Goal: Information Seeking & Learning: Learn about a topic

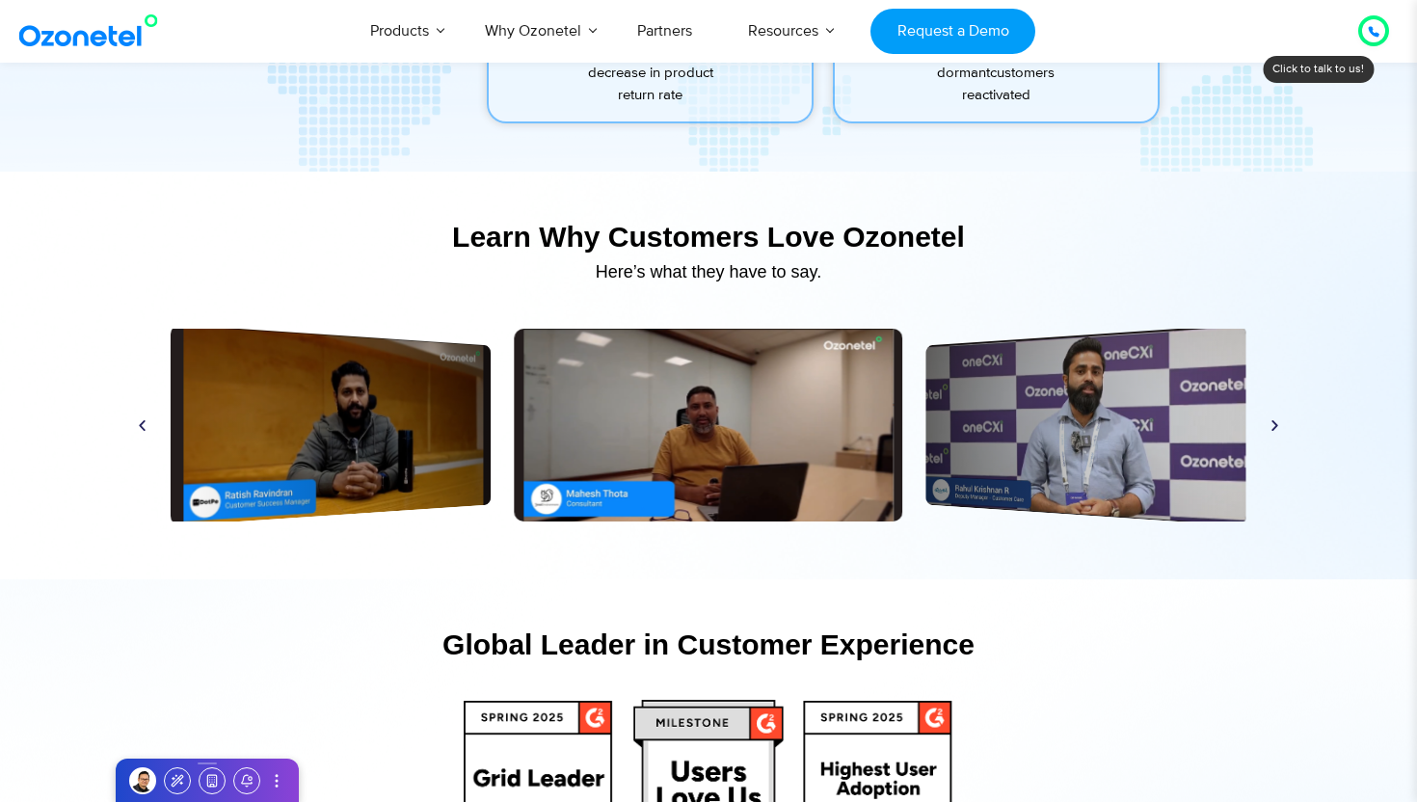
scroll to position [8993, 0]
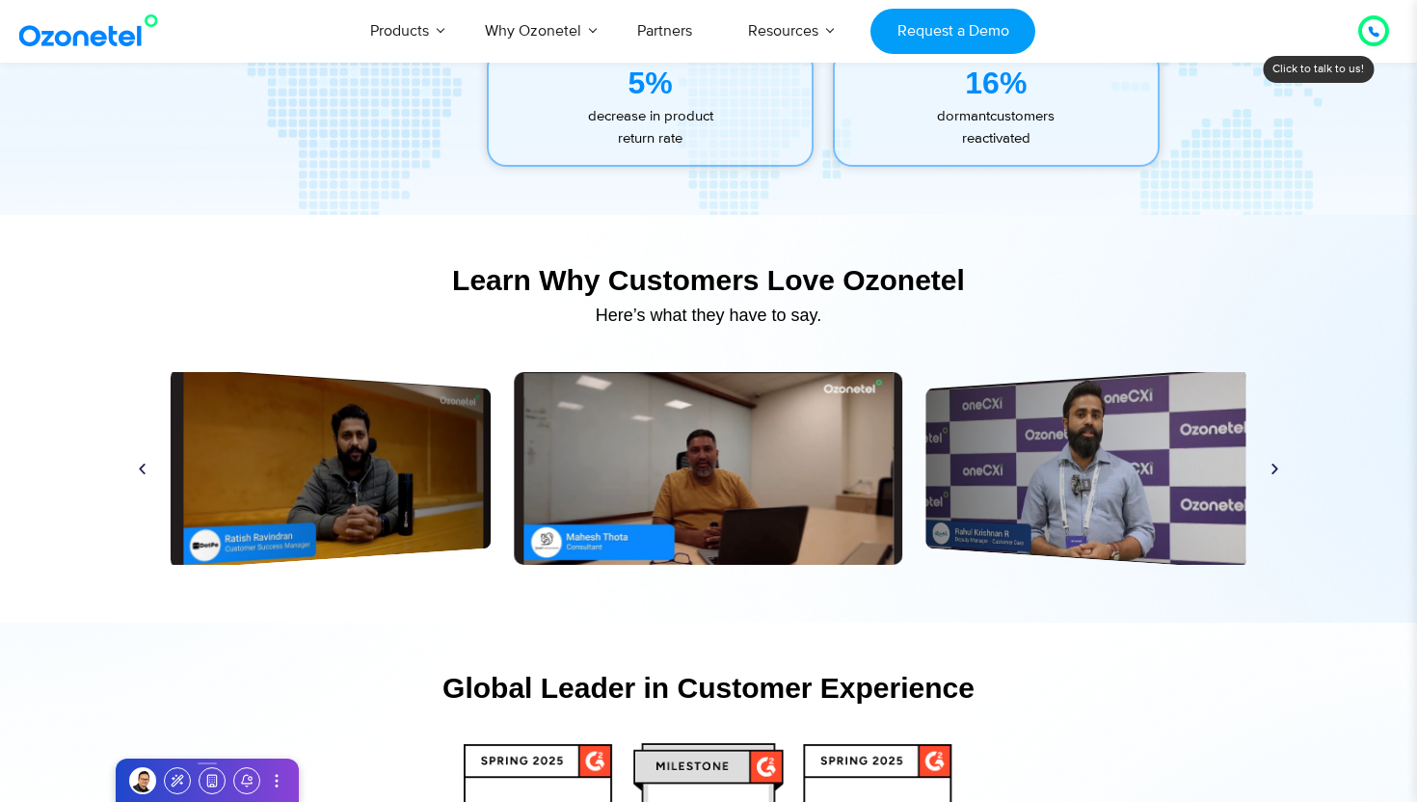
click at [1365, 32] on div at bounding box center [1373, 30] width 23 height 23
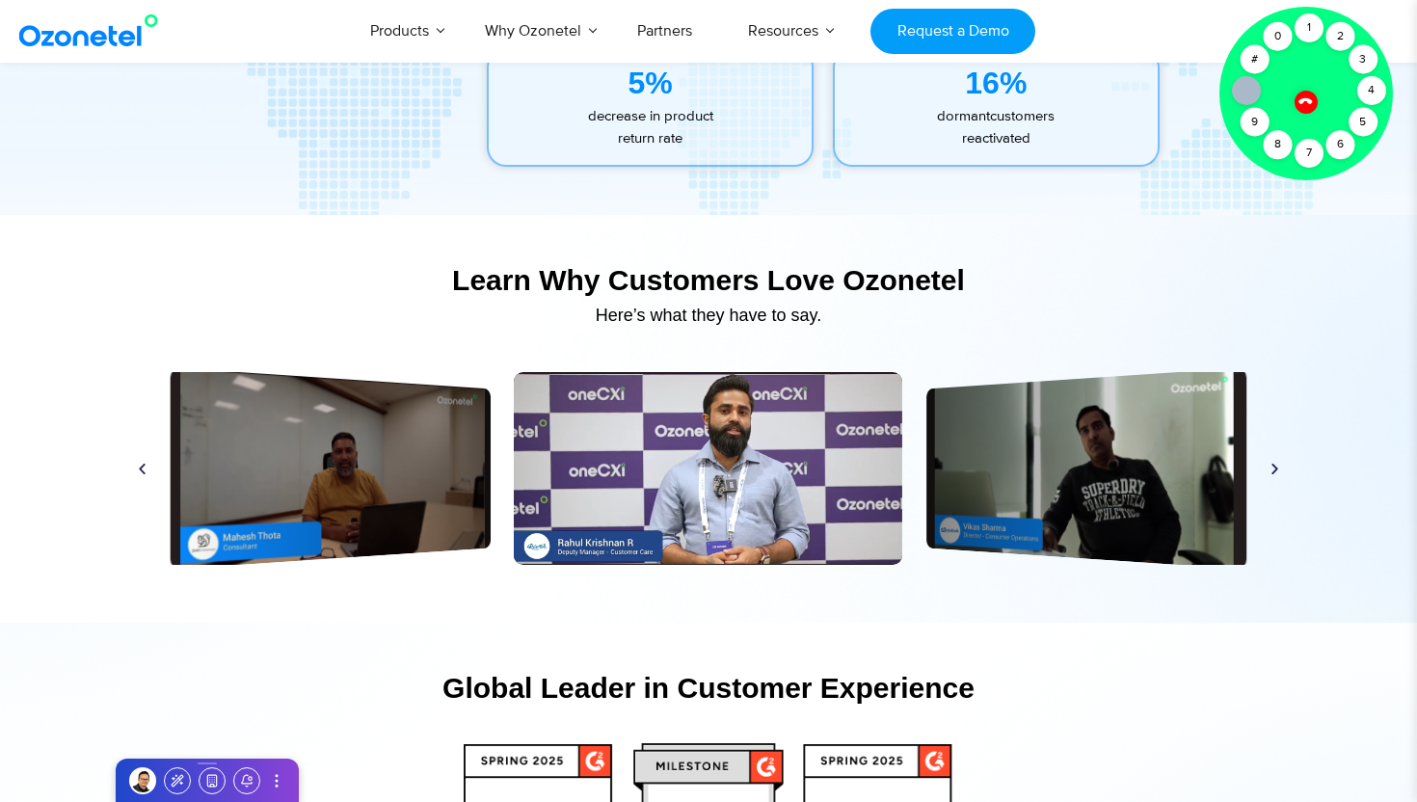
click at [1224, 234] on section "Learn Why Customers Love Ozonetel​ Here’s what they have to say. Play Play Play…" at bounding box center [708, 419] width 1417 height 408
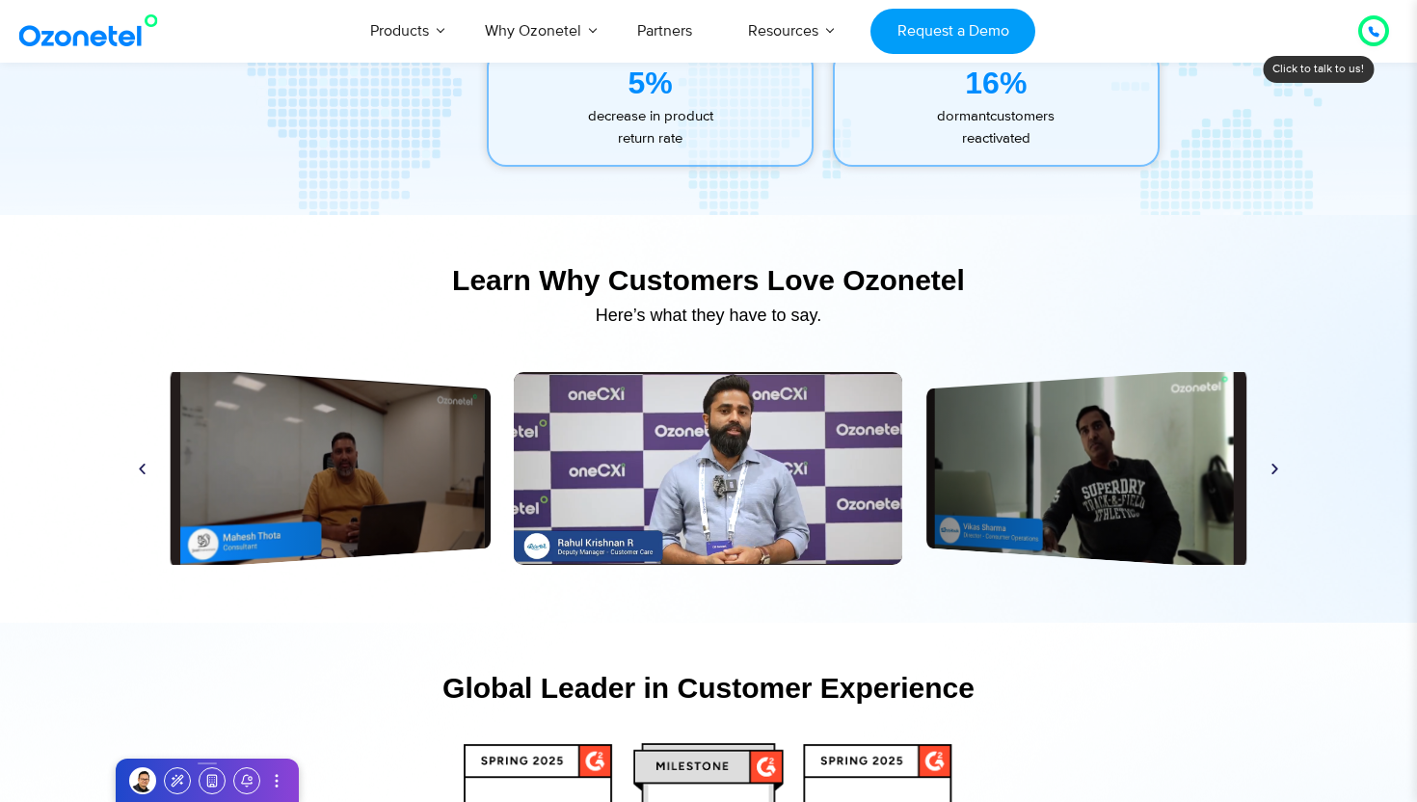
click at [1368, 35] on icon at bounding box center [1373, 32] width 12 height 12
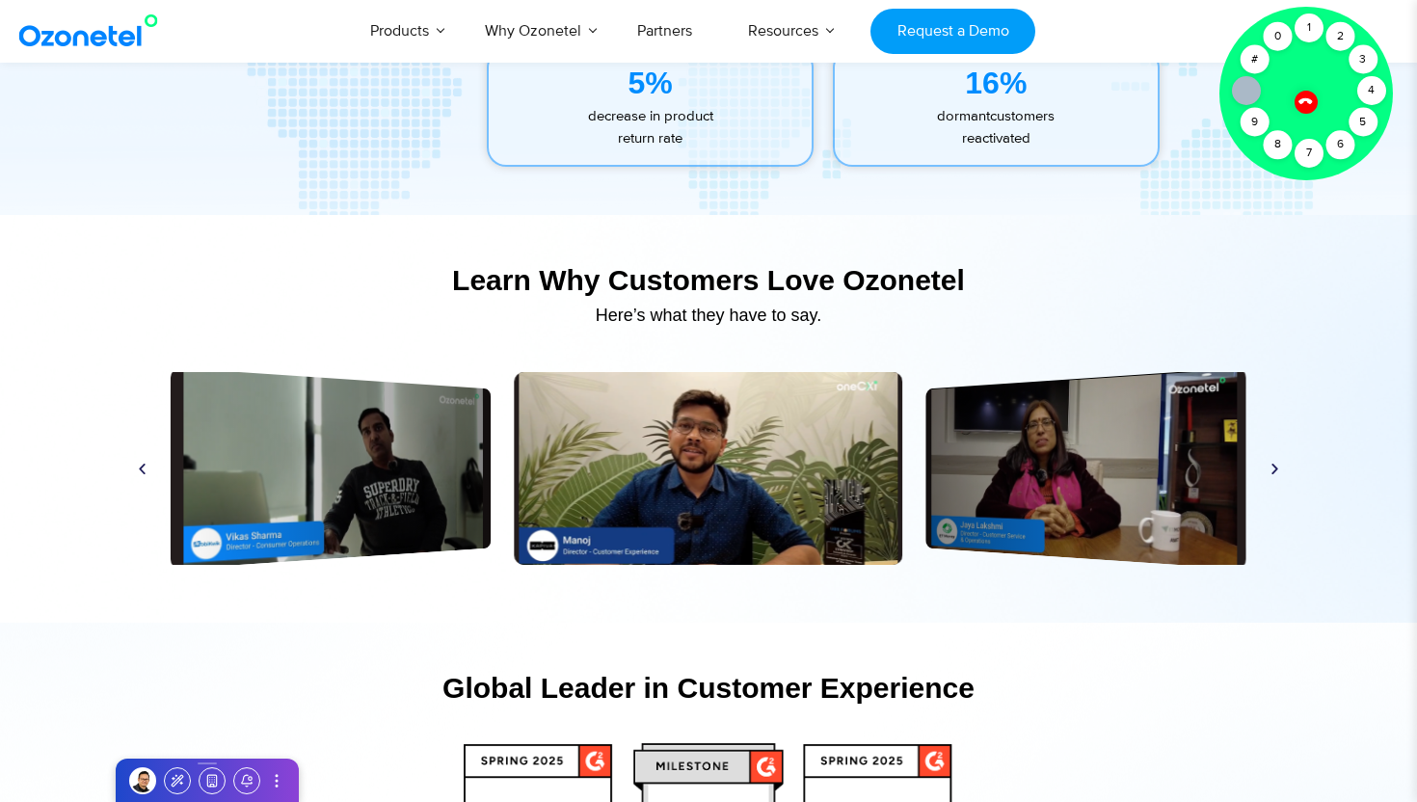
click at [1310, 103] on icon at bounding box center [1305, 101] width 16 height 16
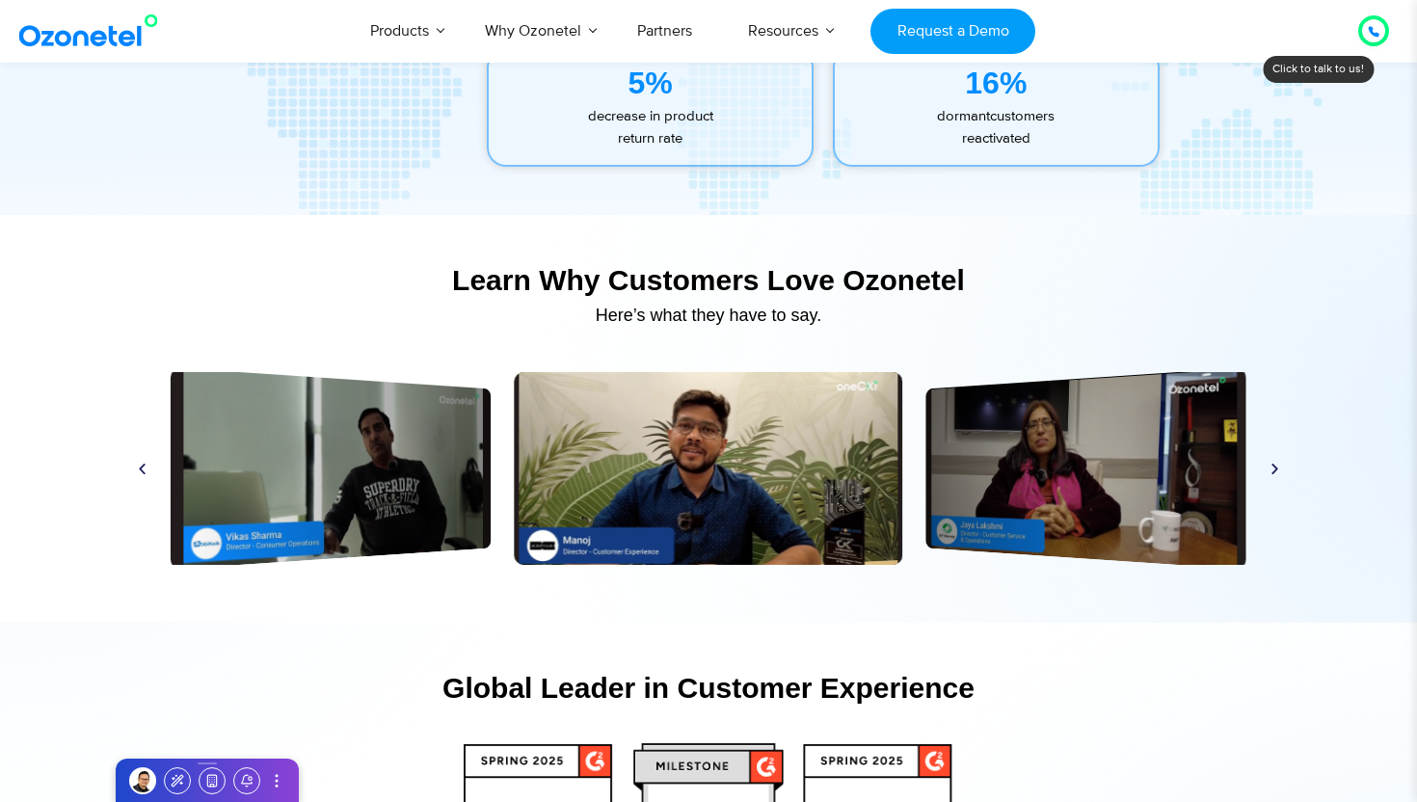
click at [1139, 327] on div "Here’s what they have to say." at bounding box center [708, 324] width 1166 height 17
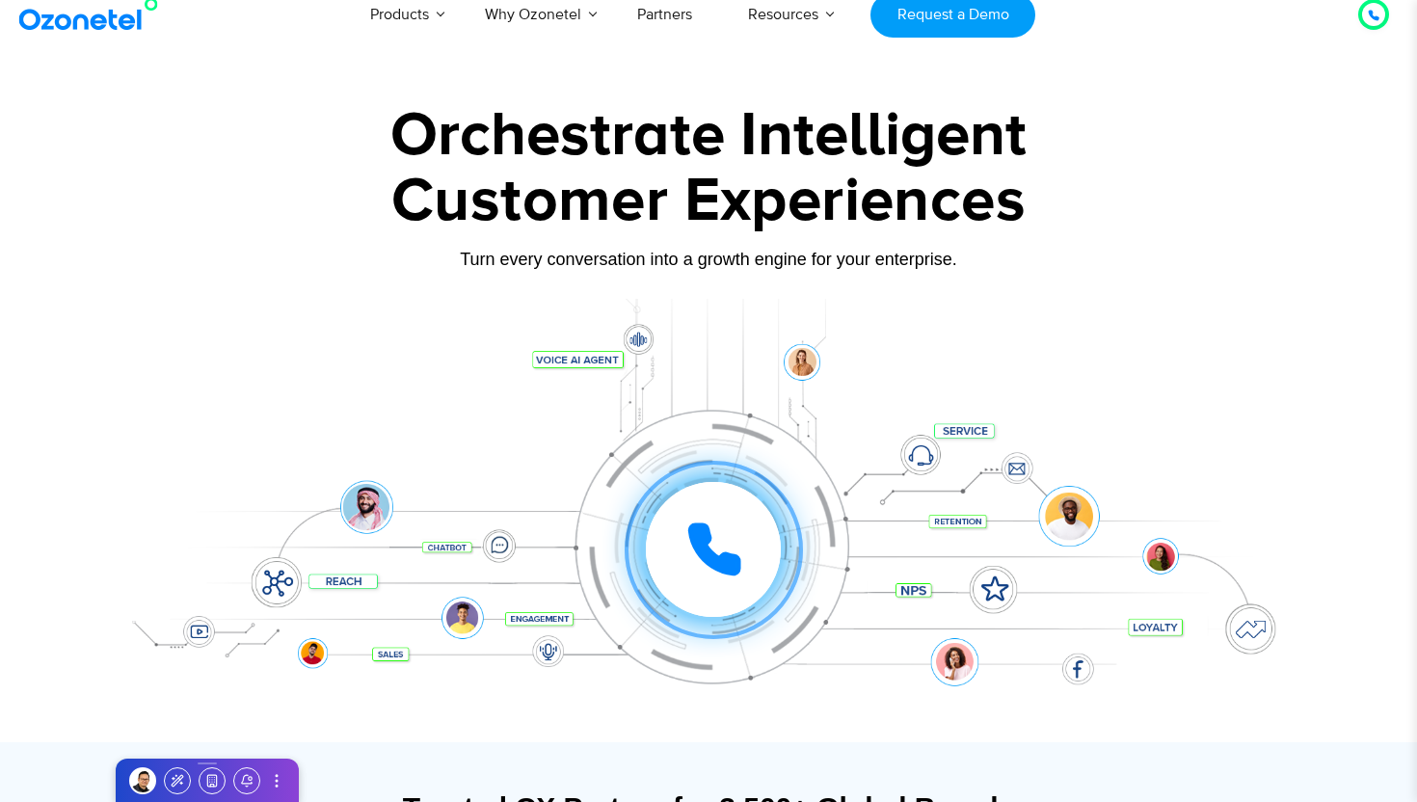
scroll to position [0, 0]
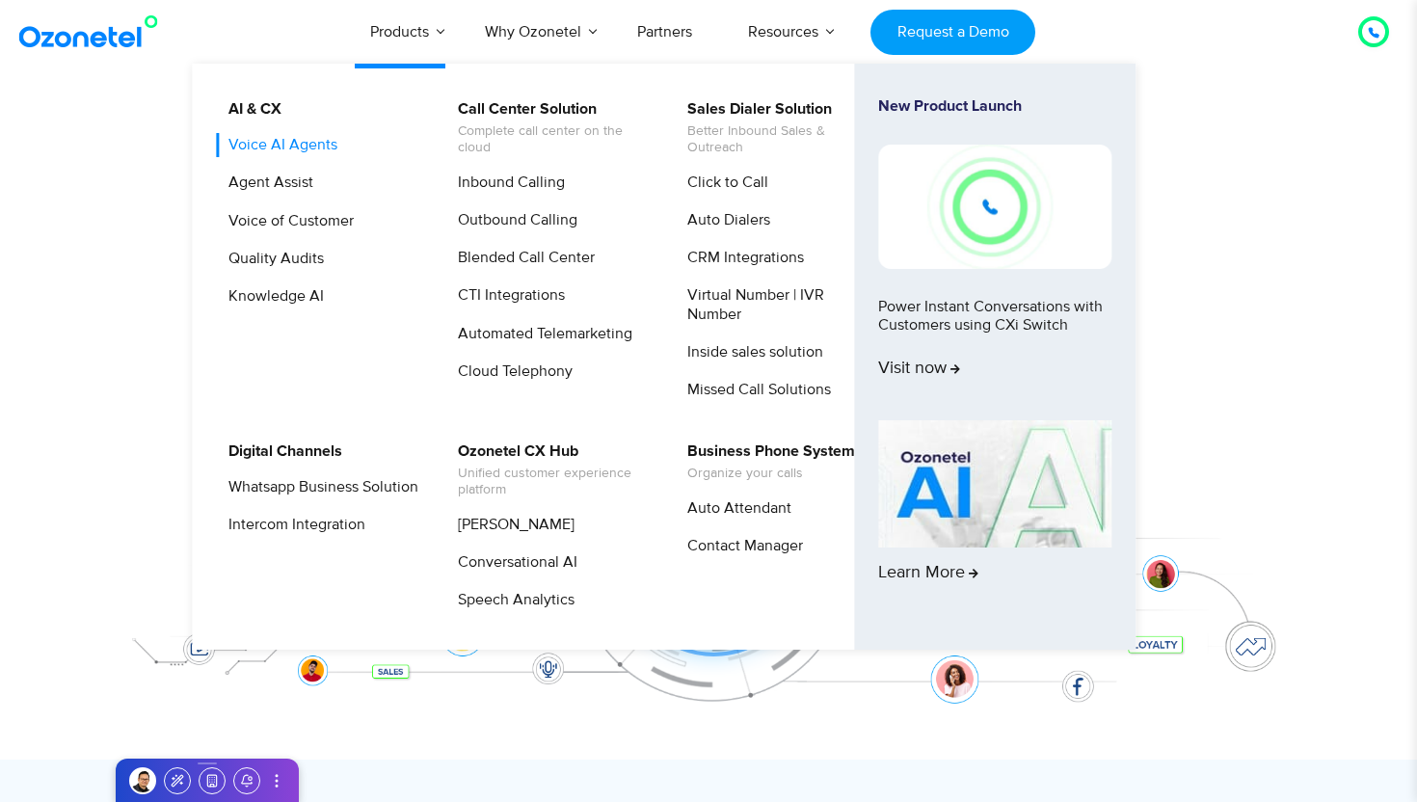
click at [317, 144] on link "Voice AI Agents" at bounding box center [278, 145] width 124 height 24
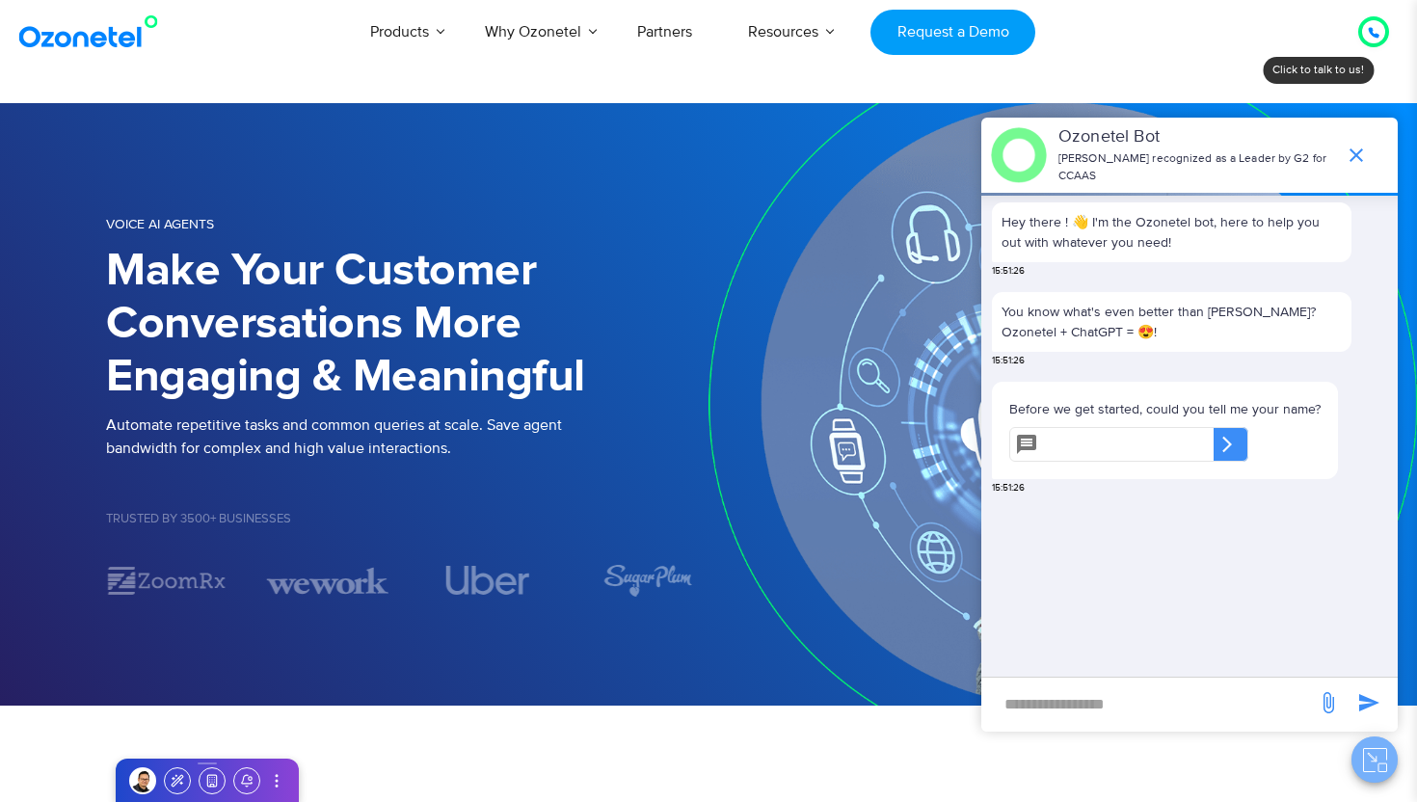
click at [1378, 764] on icon "Close chat" at bounding box center [1382, 767] width 9 height 8
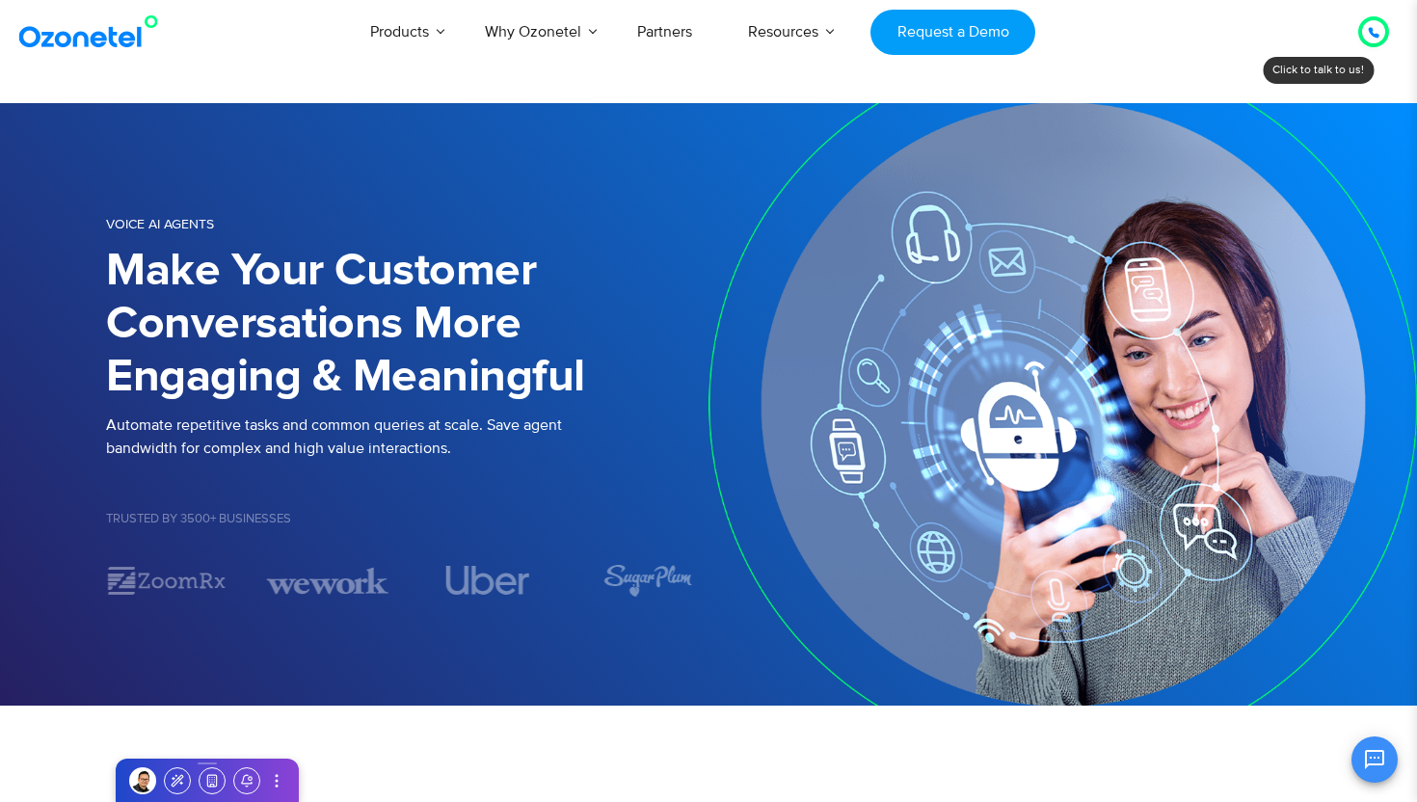
click at [1377, 764] on icon "Open chat" at bounding box center [1374, 759] width 19 height 19
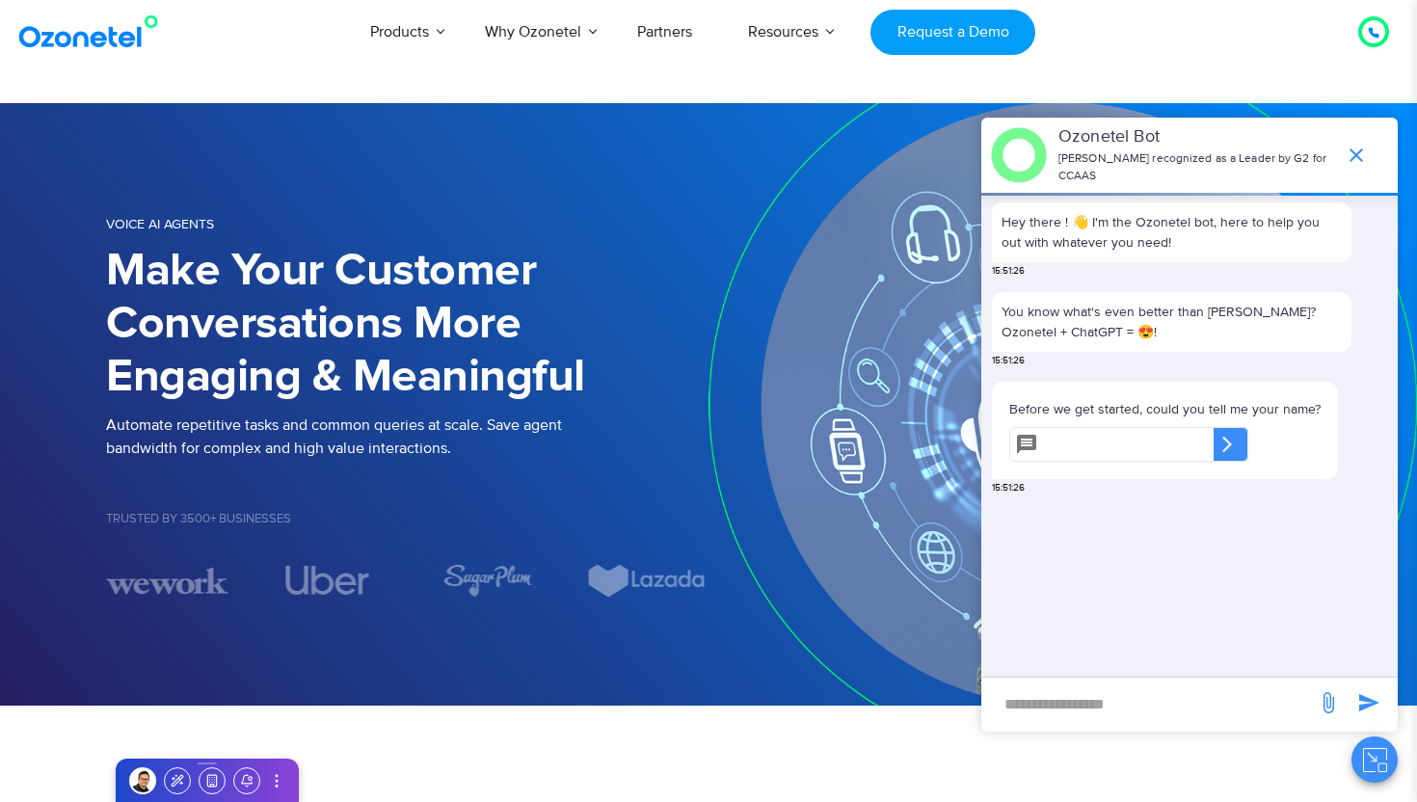
click at [1115, 437] on input "text" at bounding box center [1130, 444] width 168 height 35
type input "*"
click at [1228, 449] on icon at bounding box center [1226, 444] width 19 height 19
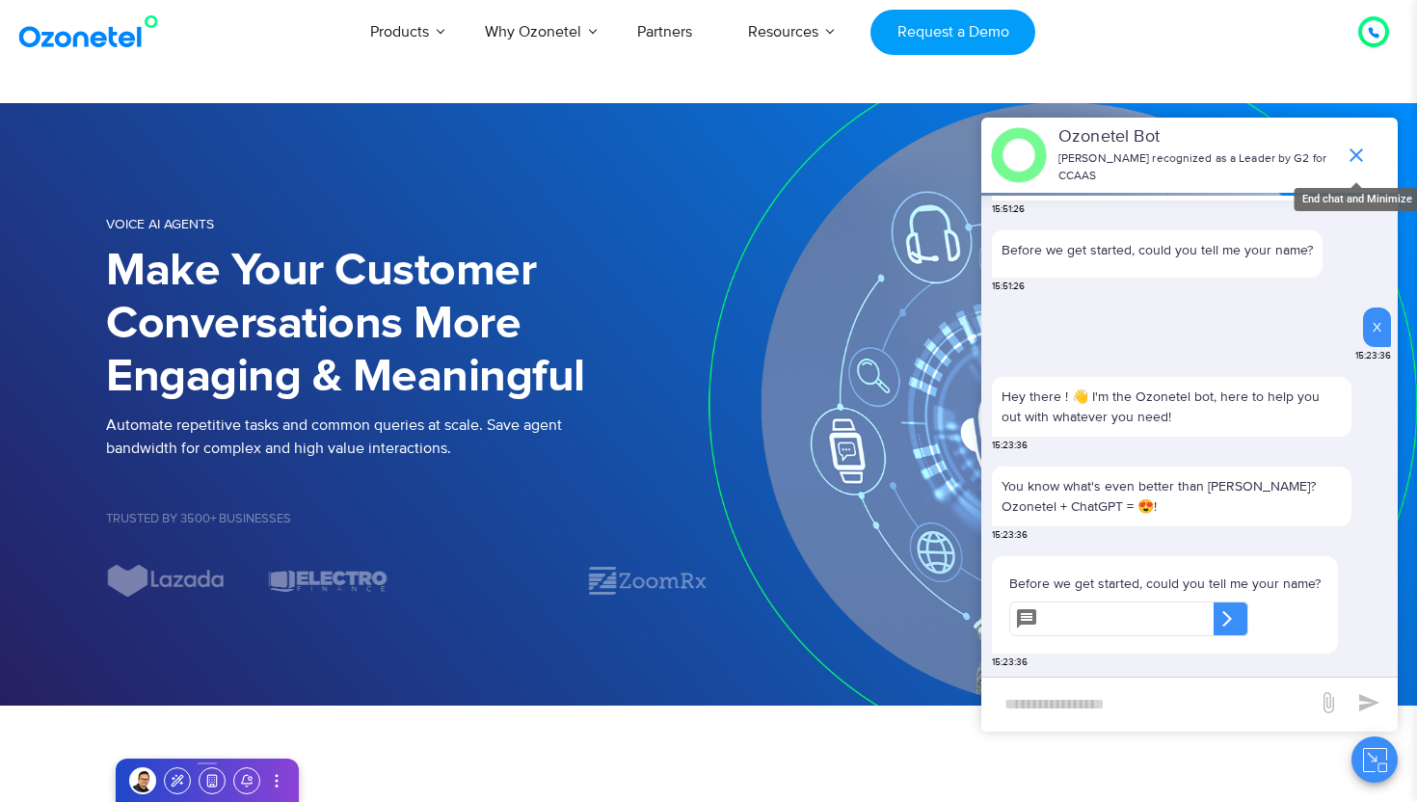
click at [1360, 149] on icon "end chat or minimize" at bounding box center [1355, 154] width 13 height 13
